Goal: Task Accomplishment & Management: Manage account settings

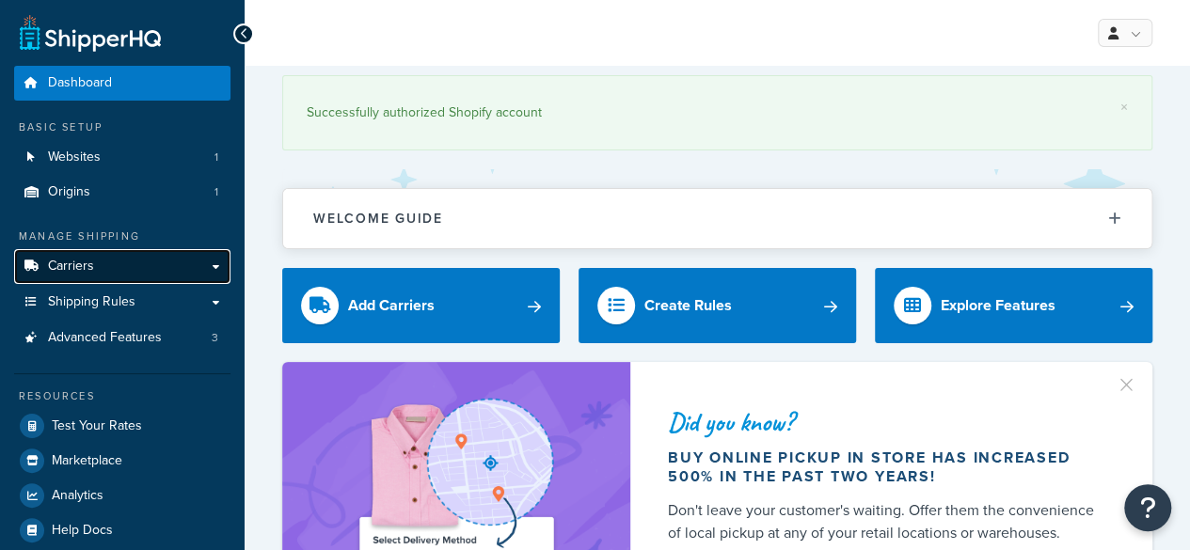
click at [96, 266] on link "Carriers" at bounding box center [122, 266] width 216 height 35
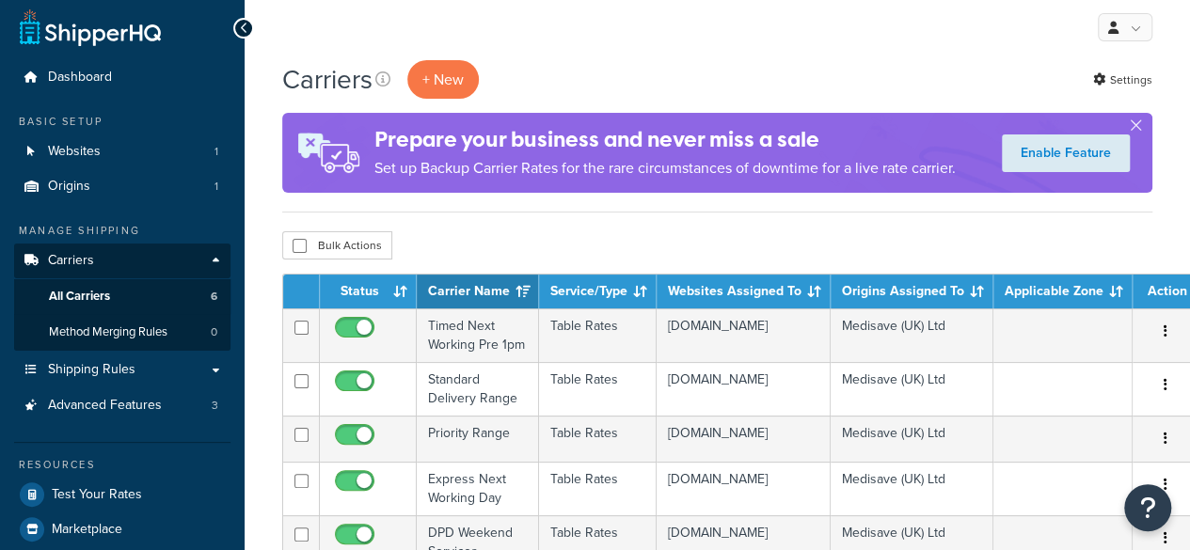
scroll to position [188, 0]
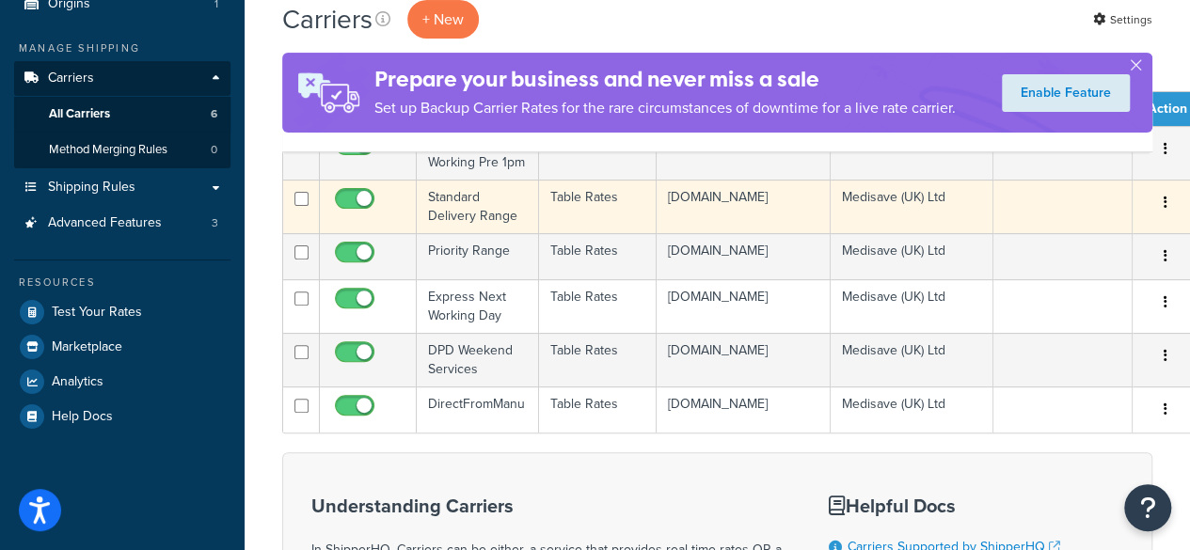
click at [397, 214] on td at bounding box center [368, 207] width 97 height 54
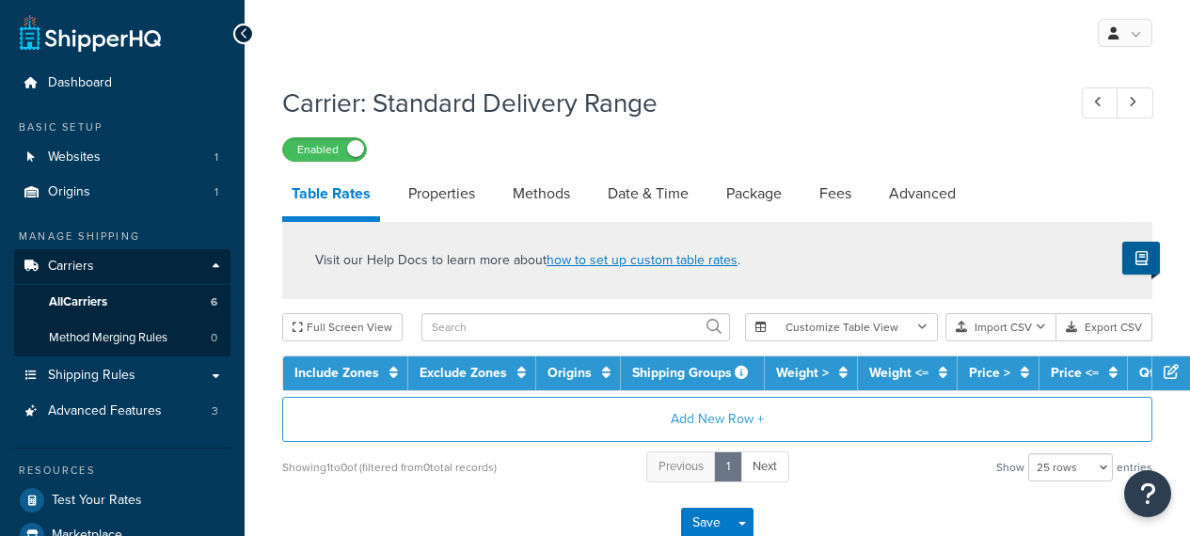
select select "25"
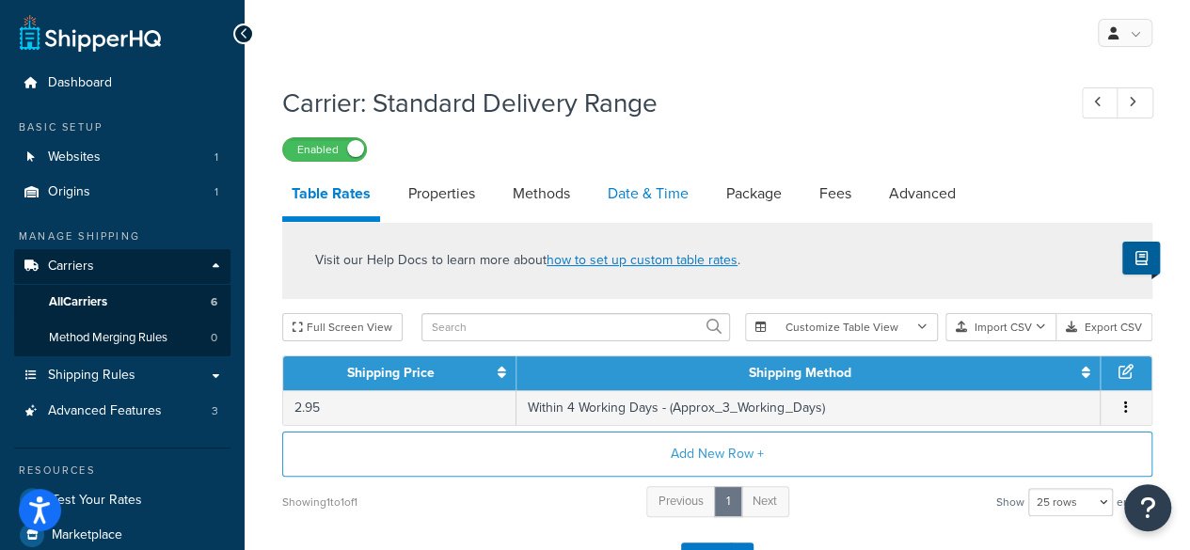
click at [647, 206] on link "Date & Time" at bounding box center [648, 193] width 100 height 45
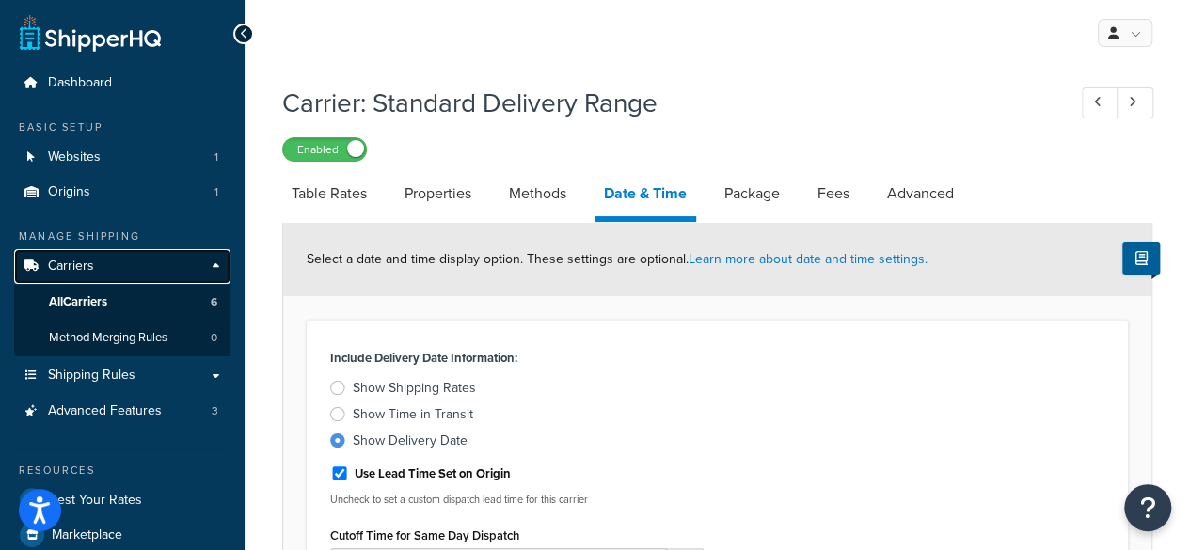
click at [77, 272] on span "Carriers" at bounding box center [71, 267] width 46 height 16
